Goal: Manage account settings

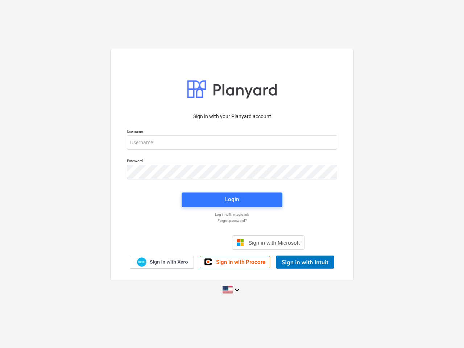
click at [246, 86] on button "Cookies settings" at bounding box center [246, 85] width 56 height 17
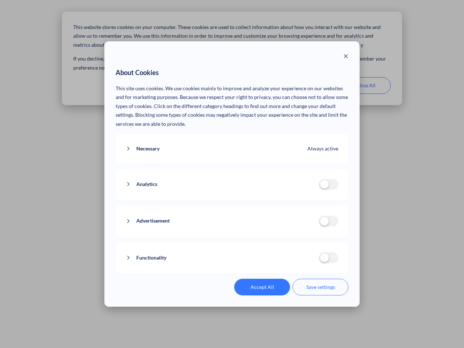
click at [305, 86] on p "This site uses cookies. We use cookies mainly to improve and analyze your exper…" at bounding box center [232, 106] width 233 height 45
click at [363, 86] on div "About Cookies This site uses cookies. We use cookies mainly to improve and anal…" at bounding box center [232, 174] width 464 height 348
click at [232, 143] on div "Necessary Always active These cookies are necessary for the website to function…" at bounding box center [232, 148] width 233 height 29
click at [232, 172] on div "Analytics analytics cookies disallowed These cookies help us to understand how …" at bounding box center [232, 184] width 233 height 31
click at [232, 200] on div "Analytics analytics cookies disallowed These cookies help us to understand how …" at bounding box center [232, 184] width 233 height 31
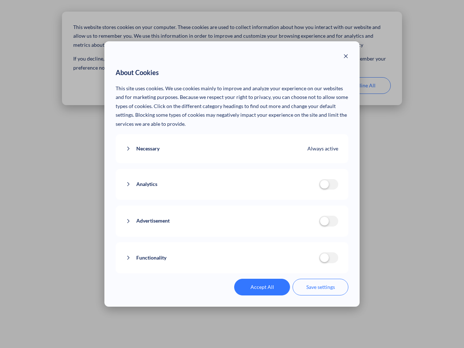
click at [268, 243] on div "Functionality functionality cookies disallowed We use a set of cookies that are…" at bounding box center [232, 257] width 233 height 31
click at [305, 262] on button "Functionality" at bounding box center [222, 258] width 193 height 9
click at [232, 290] on div "Accept All Save settings" at bounding box center [232, 287] width 233 height 17
